Goal: Information Seeking & Learning: Learn about a topic

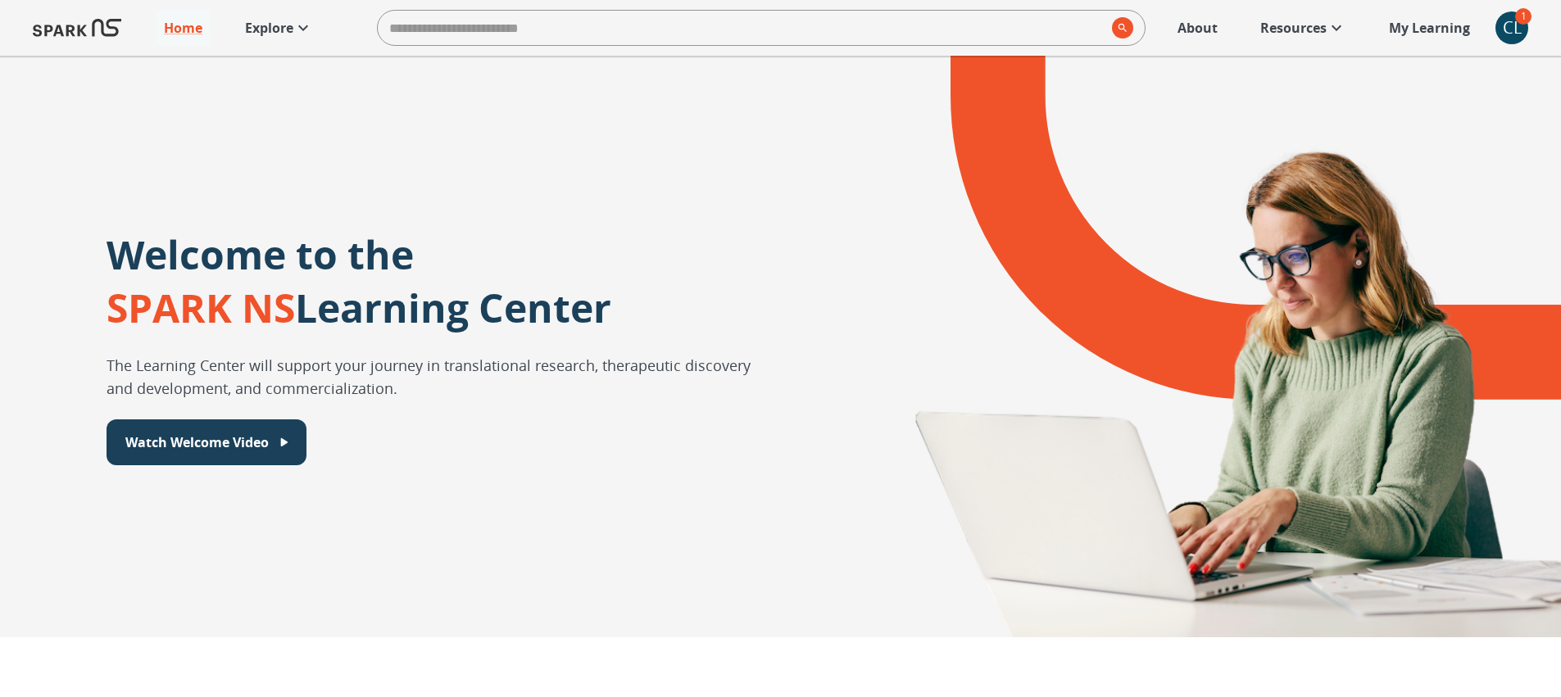
click at [1510, 39] on div "CL" at bounding box center [1511, 27] width 33 height 33
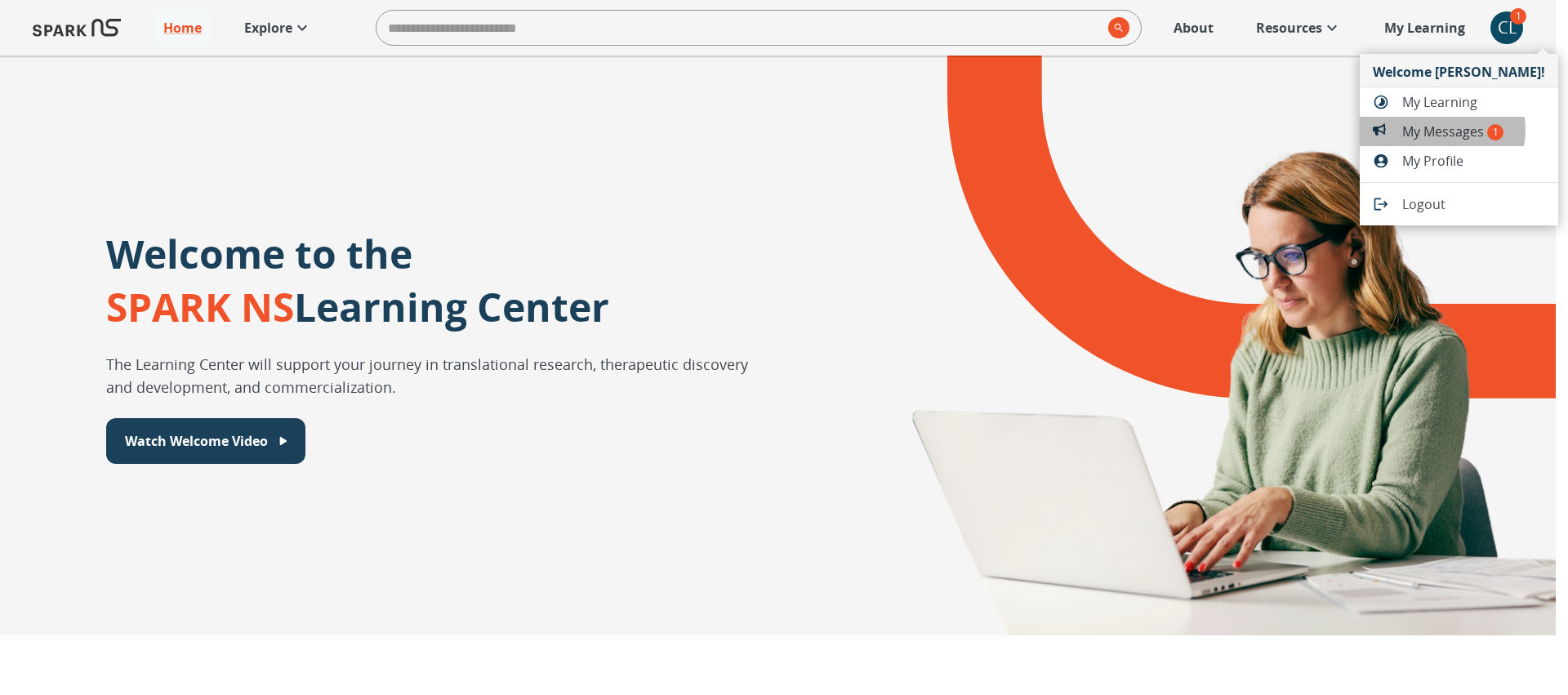
click at [1441, 130] on span "My Messages 1" at bounding box center [1473, 132] width 143 height 20
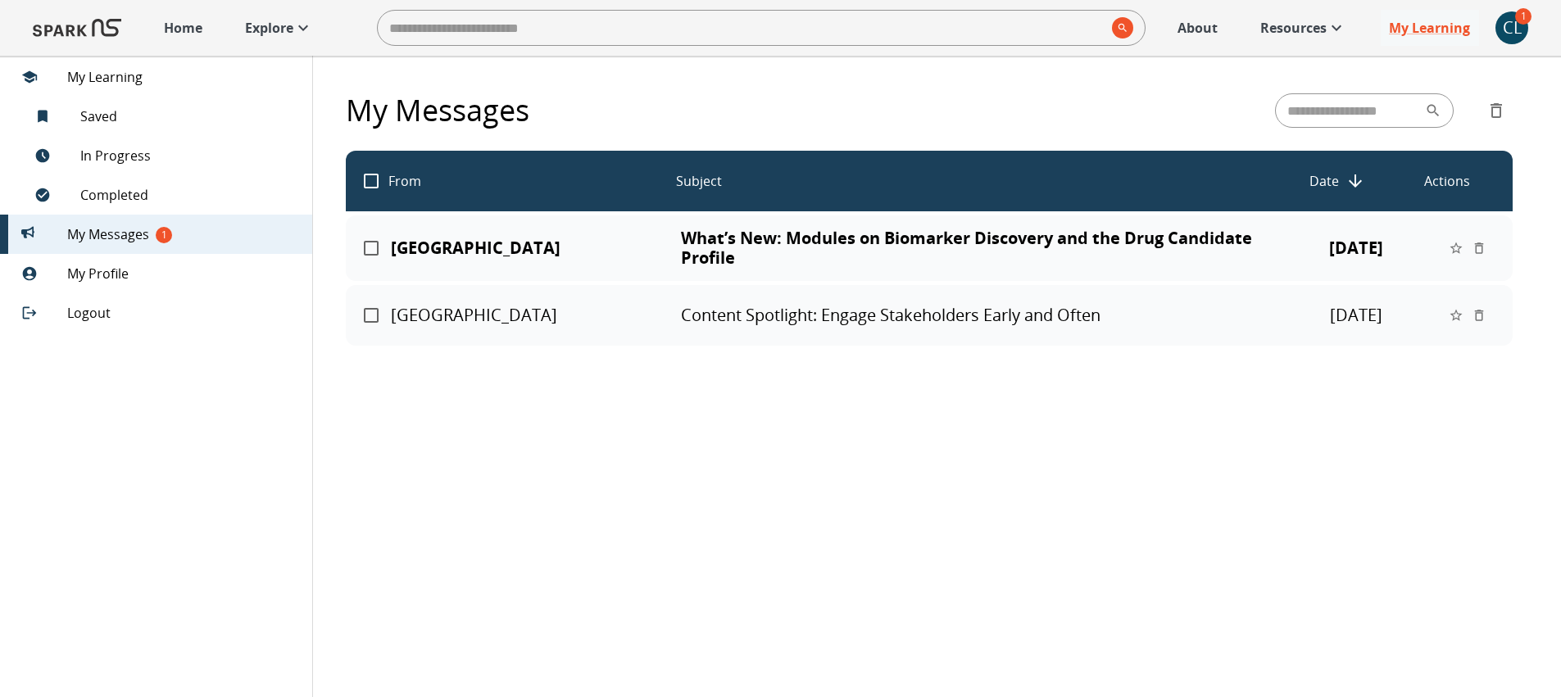
click at [177, 20] on p "Home" at bounding box center [183, 28] width 39 height 20
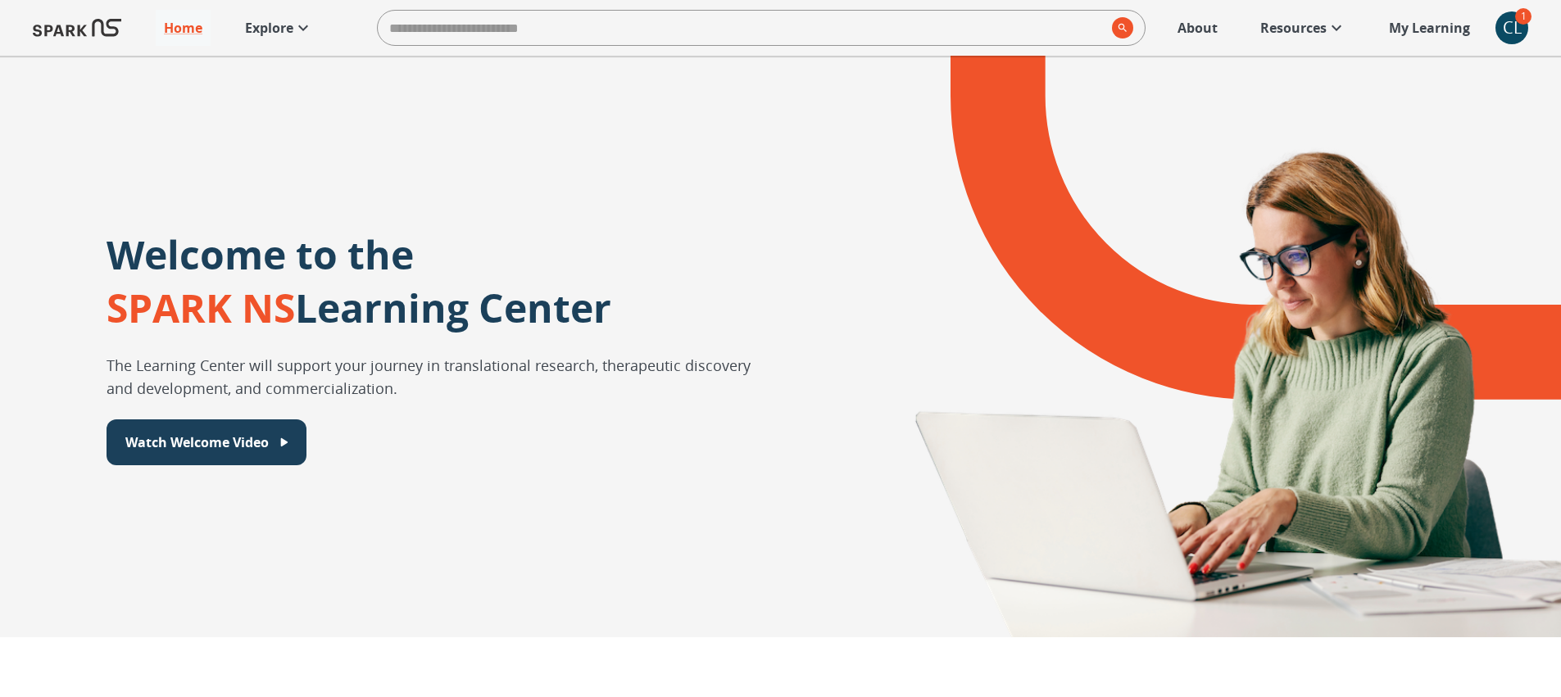
click at [1305, 25] on p "Resources" at bounding box center [1293, 28] width 66 height 20
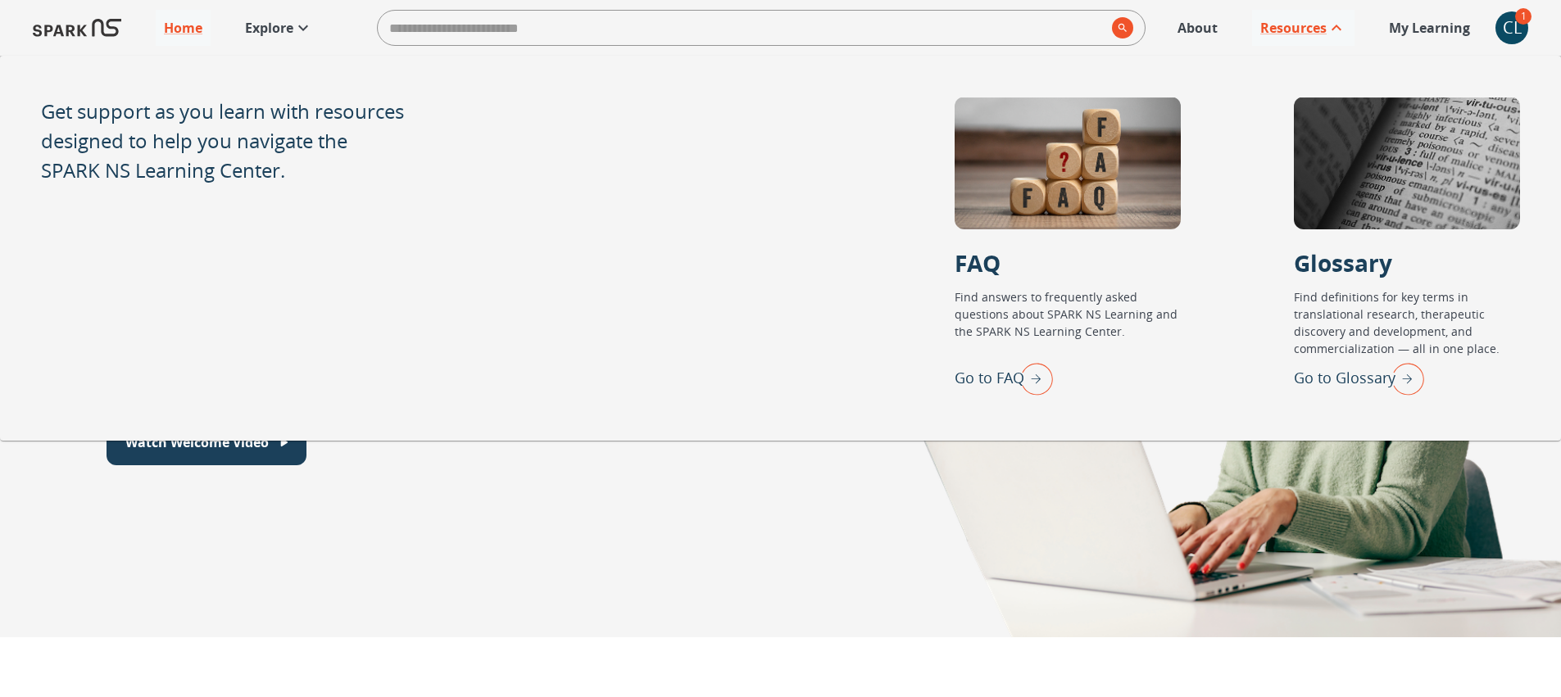
click at [270, 23] on p "Explore" at bounding box center [269, 28] width 48 height 20
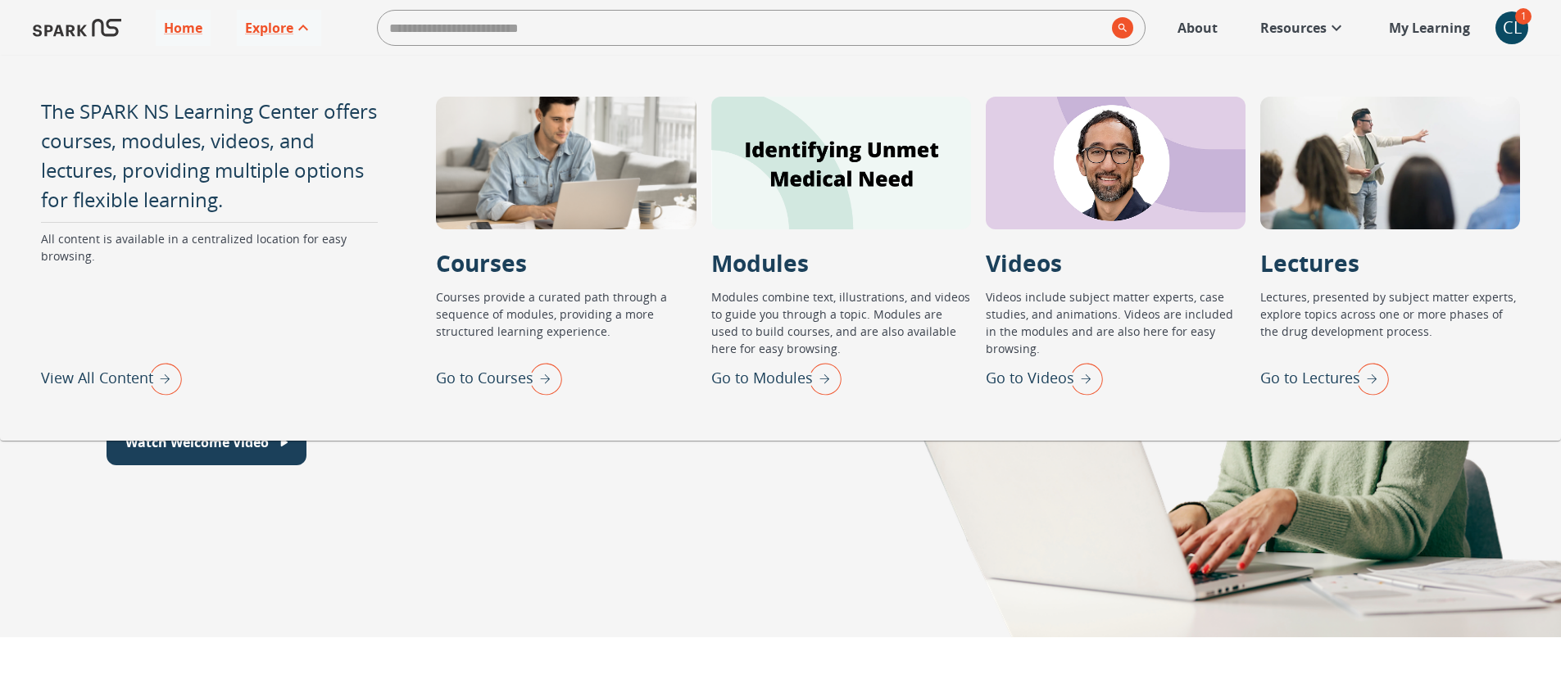
click at [817, 386] on img "Go to Modules" at bounding box center [820, 378] width 41 height 43
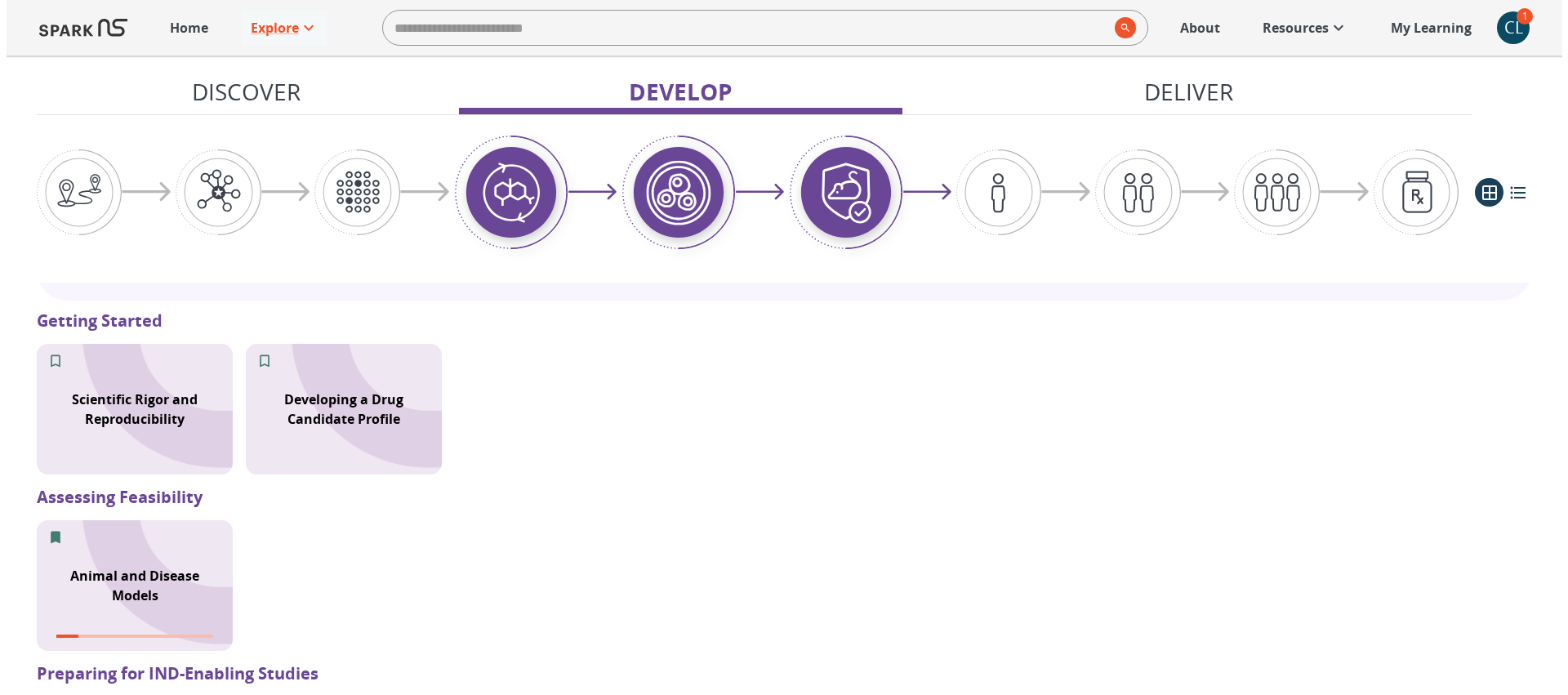
scroll to position [1434, 0]
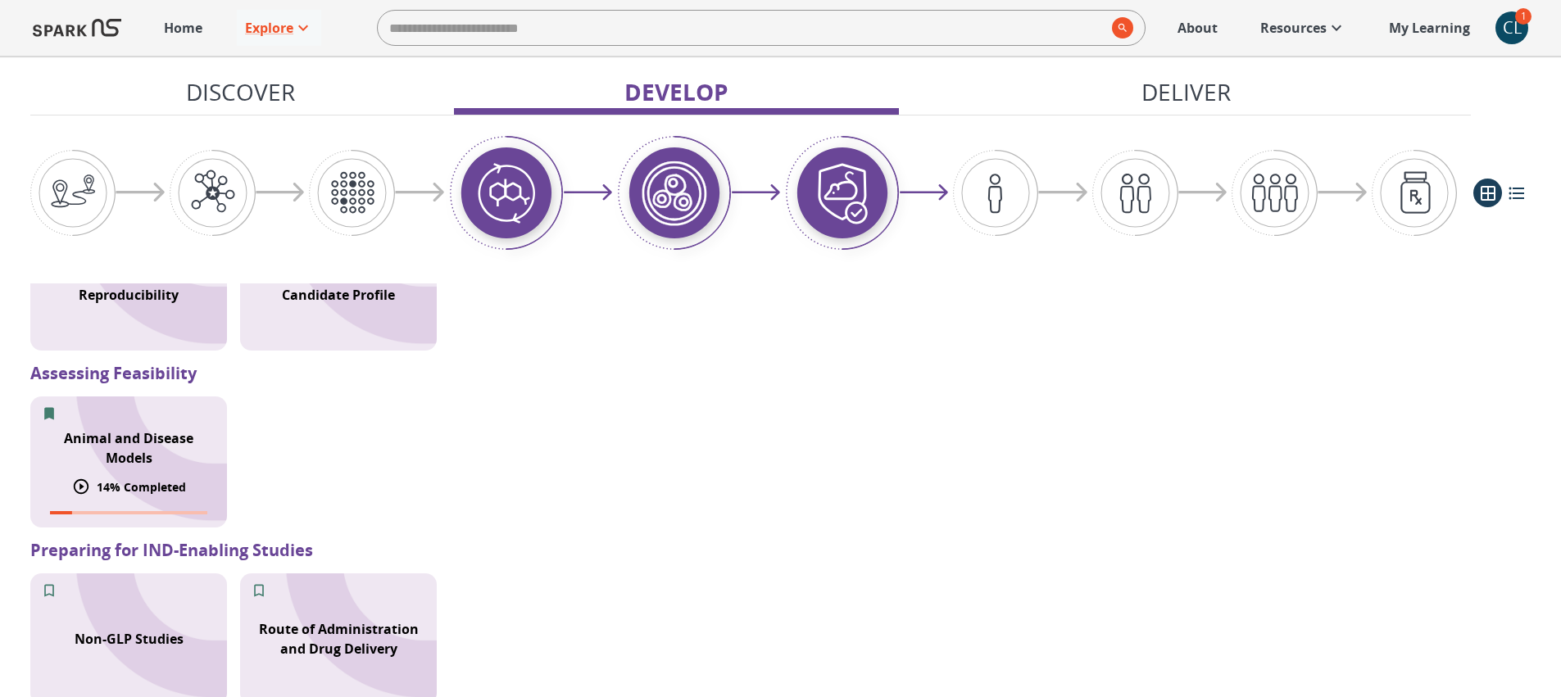
click at [174, 426] on div "Animal and Disease Models" at bounding box center [128, 448] width 197 height 59
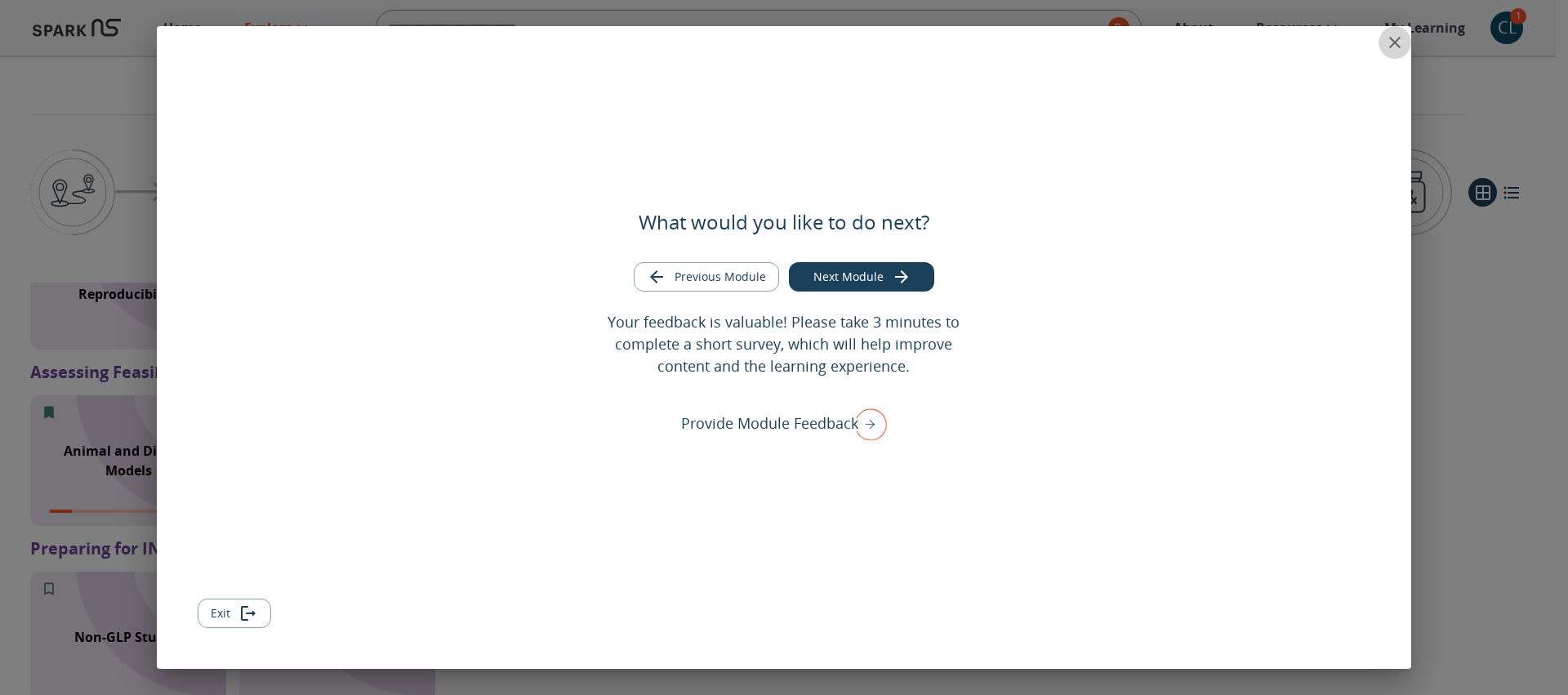
click at [1396, 46] on icon "close" at bounding box center [1395, 43] width 20 height 20
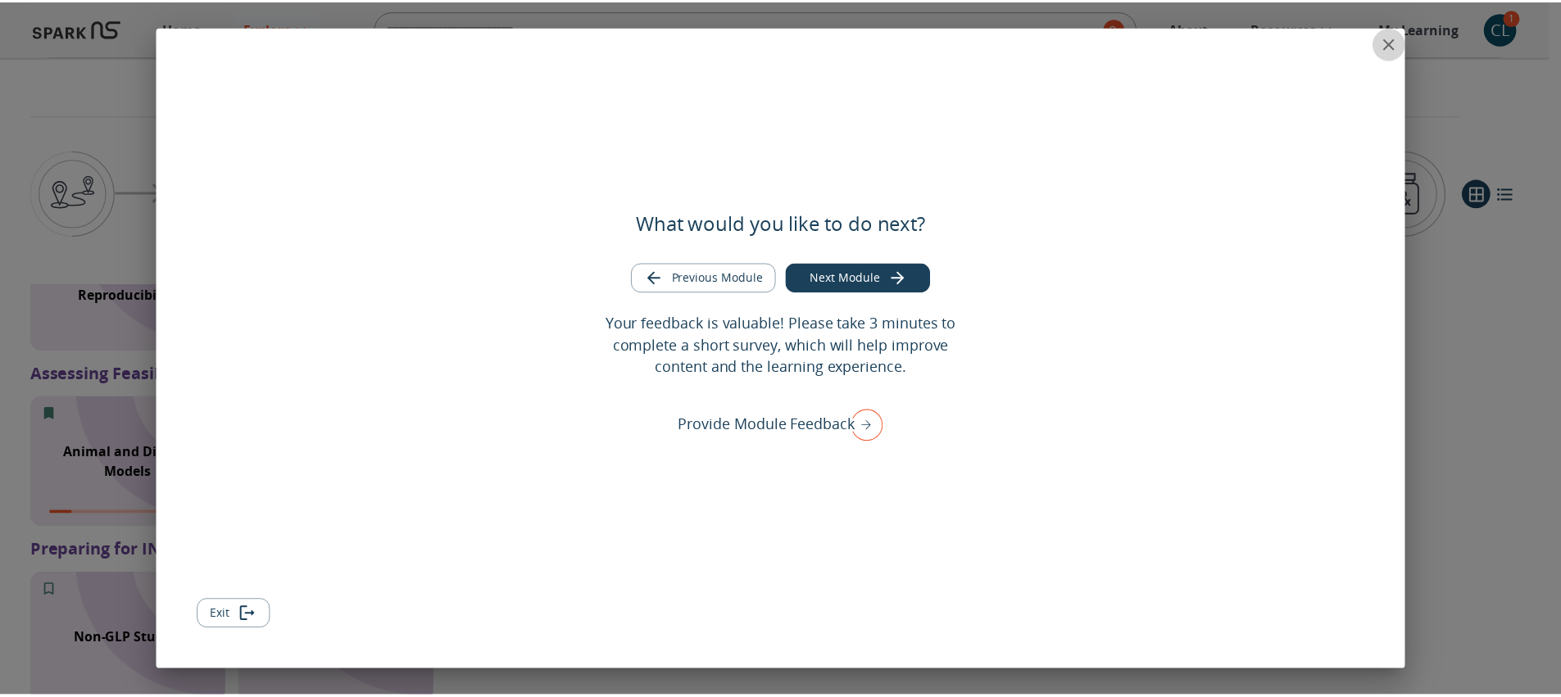
scroll to position [0, 0]
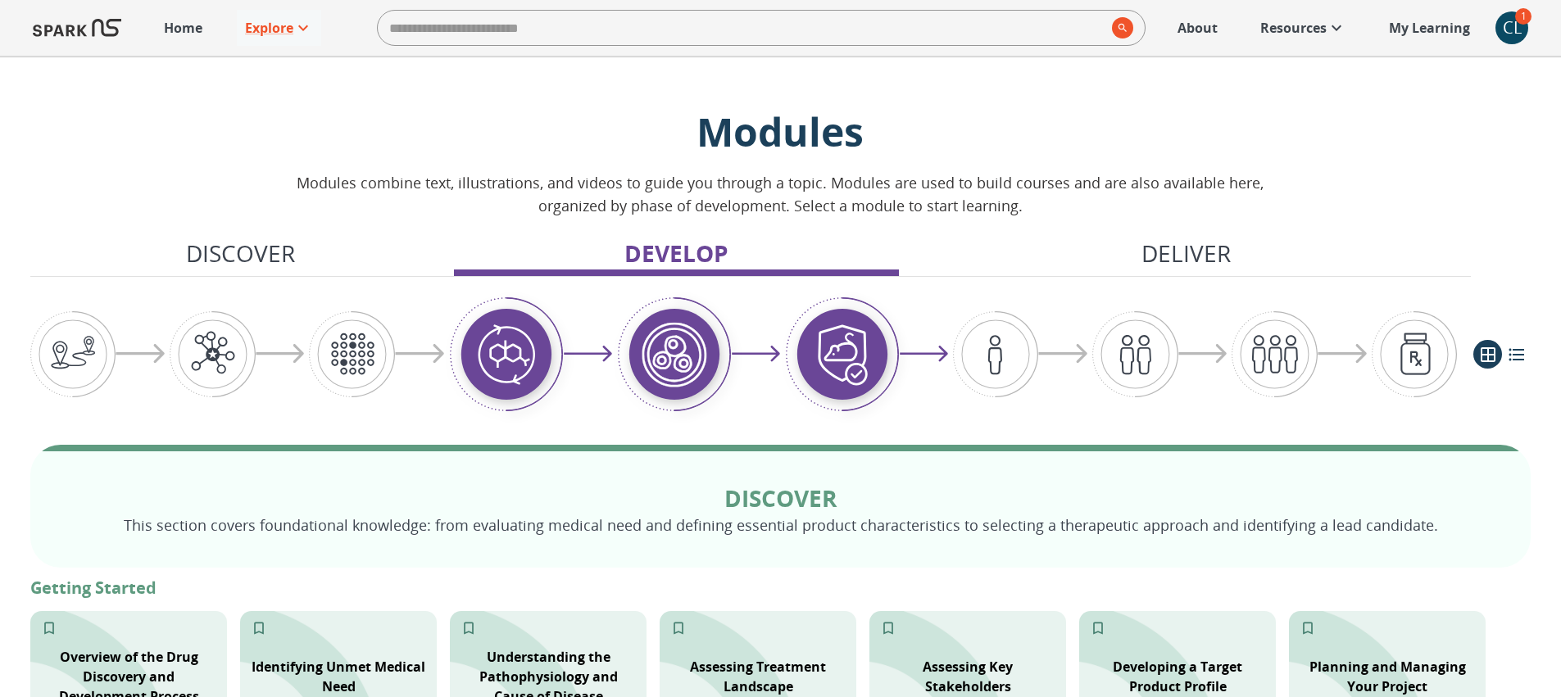
click at [1507, 29] on div "CL" at bounding box center [1511, 27] width 33 height 33
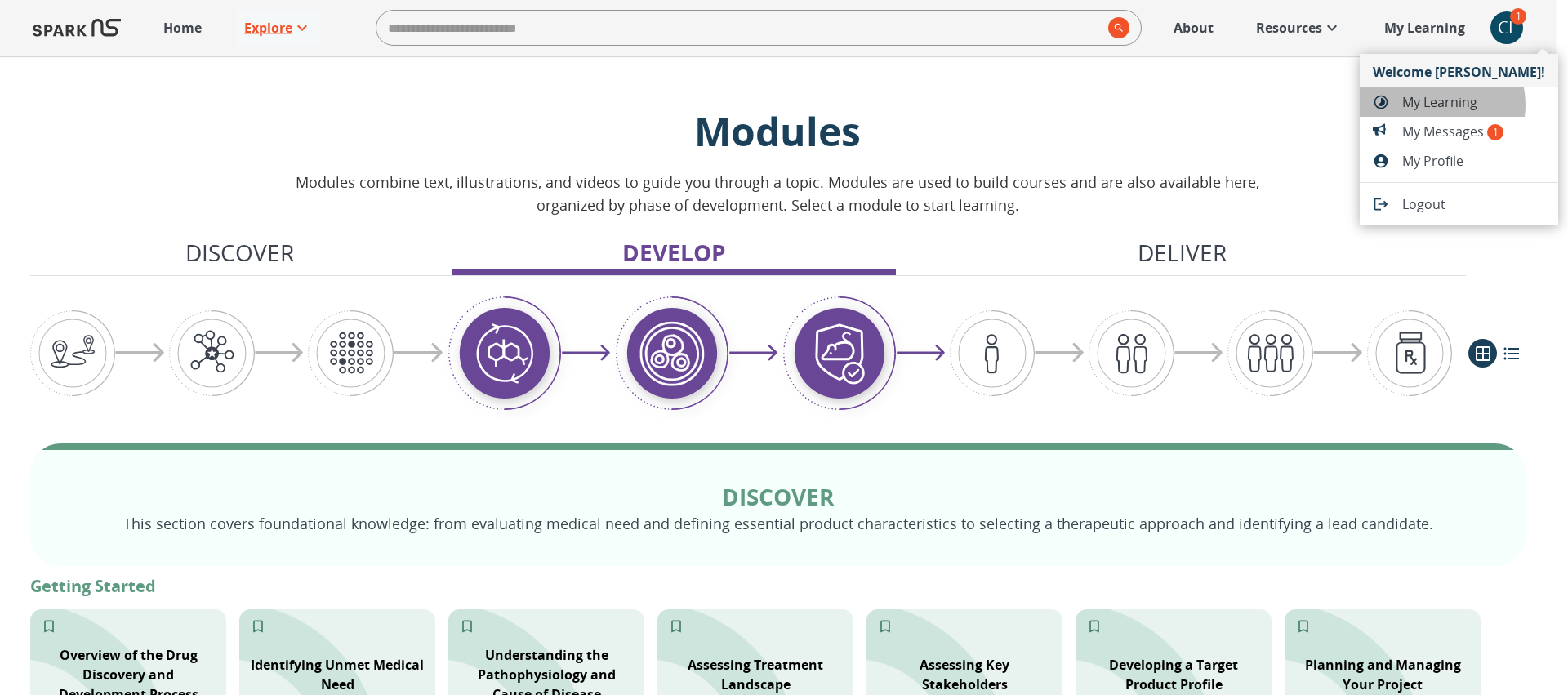
click at [1434, 105] on span "My Learning" at bounding box center [1473, 103] width 143 height 20
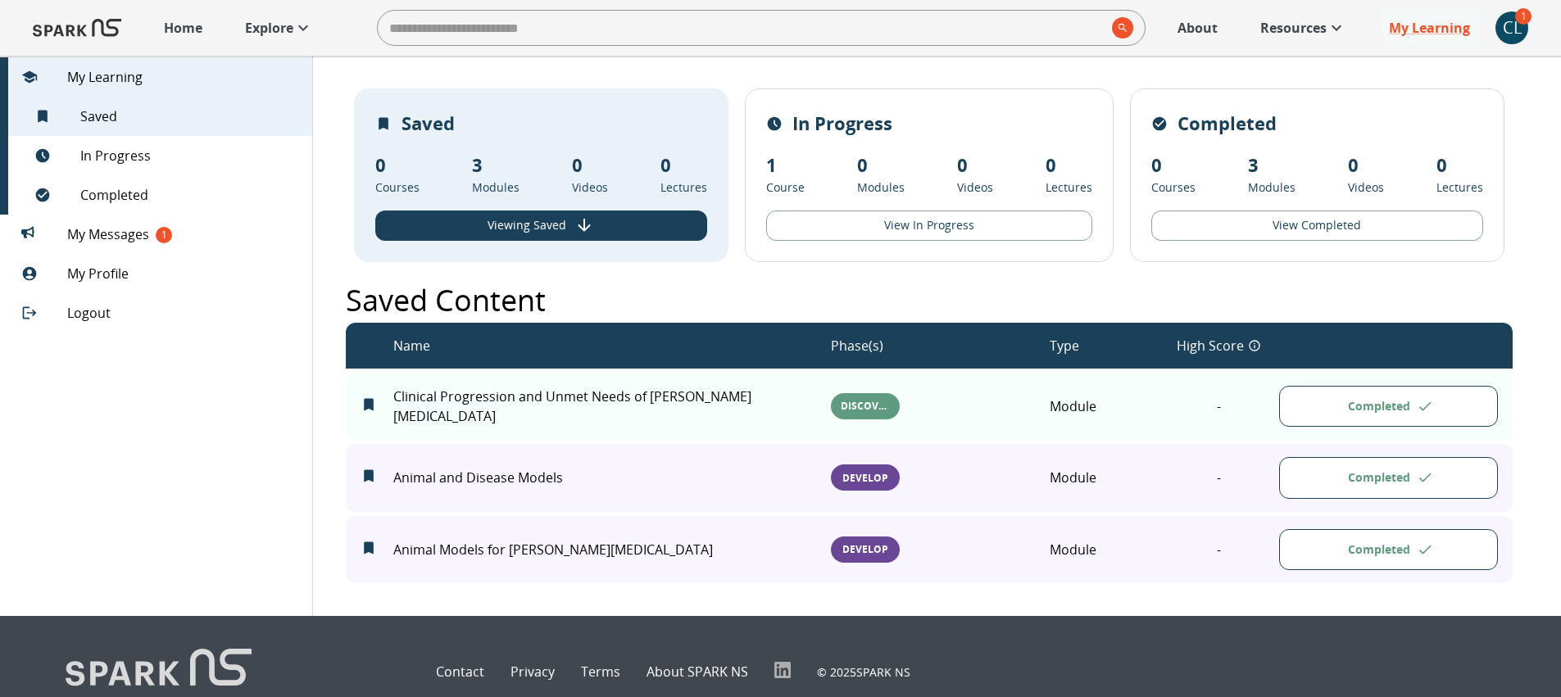
click at [667, 417] on p "Clinical Progression and Unmet Needs of [PERSON_NAME][MEDICAL_DATA]" at bounding box center [611, 406] width 437 height 39
click at [1378, 422] on button "Completed" at bounding box center [1388, 407] width 219 height 42
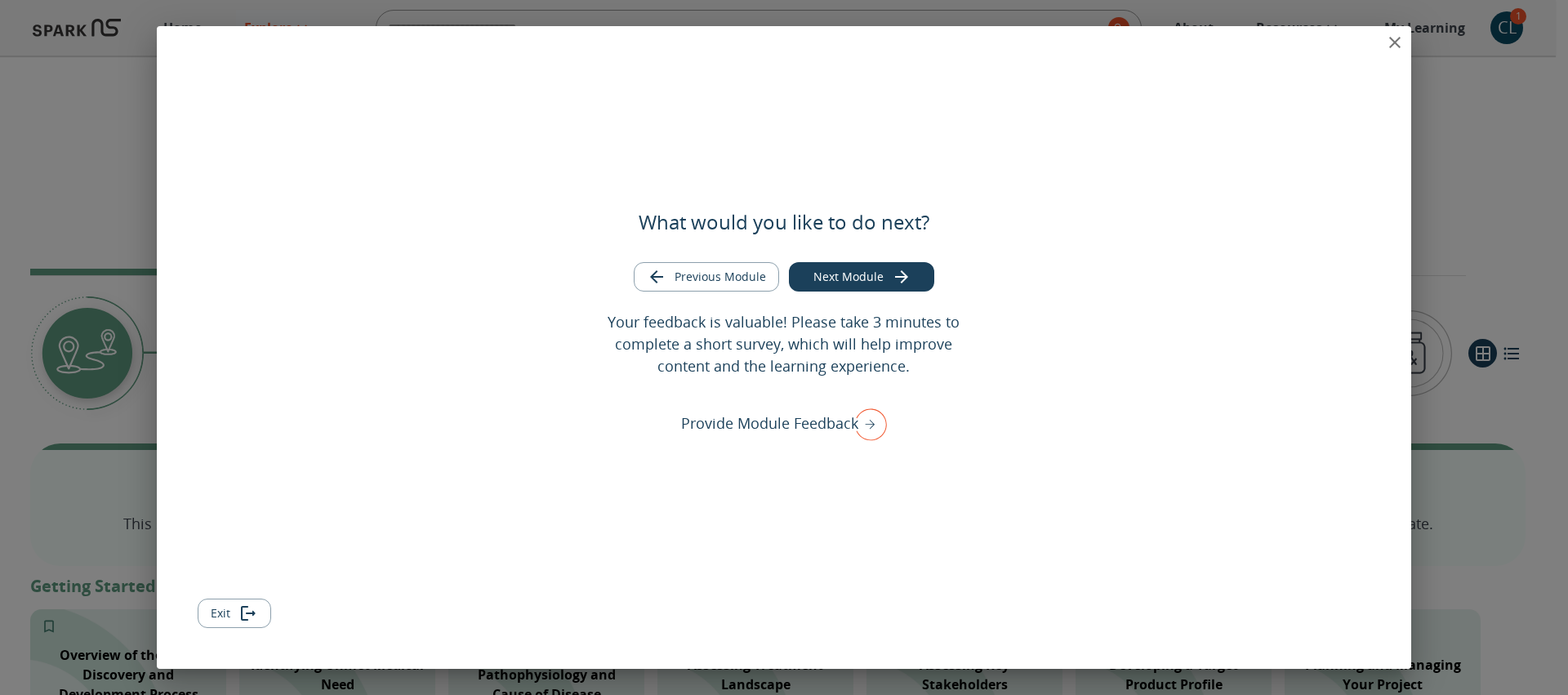
click at [1400, 45] on icon "close" at bounding box center [1395, 43] width 20 height 20
